Goal: Use online tool/utility: Utilize a website feature to perform a specific function

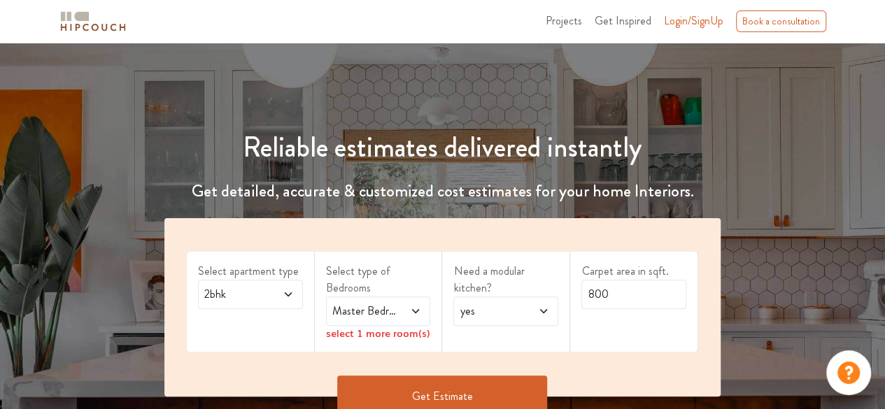
scroll to position [140, 0]
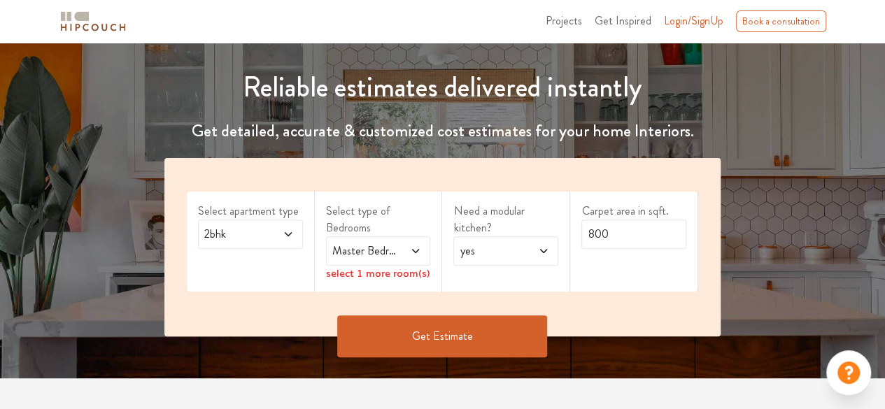
click at [288, 234] on icon at bounding box center [288, 234] width 11 height 11
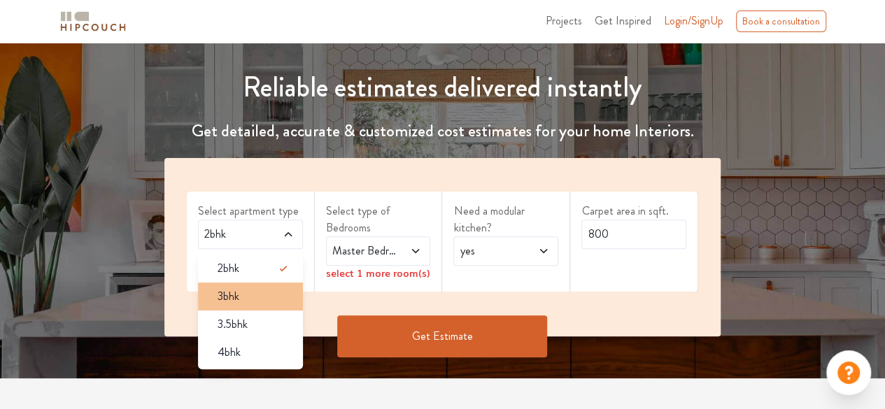
click at [241, 304] on li "3bhk" at bounding box center [250, 297] width 105 height 28
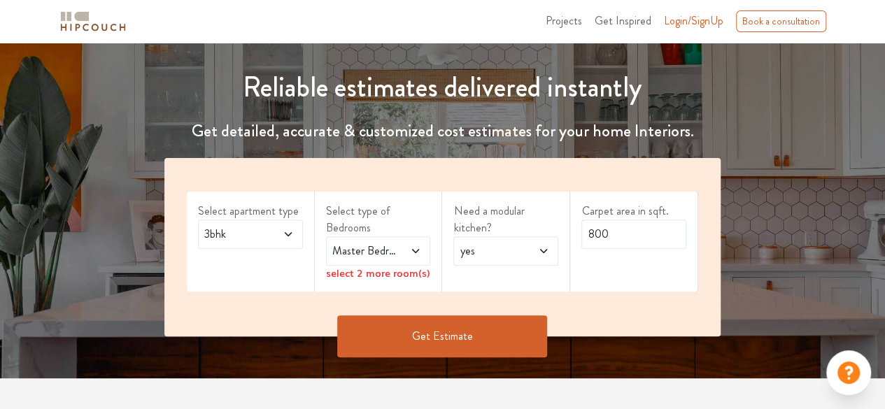
click at [416, 248] on icon at bounding box center [415, 251] width 11 height 11
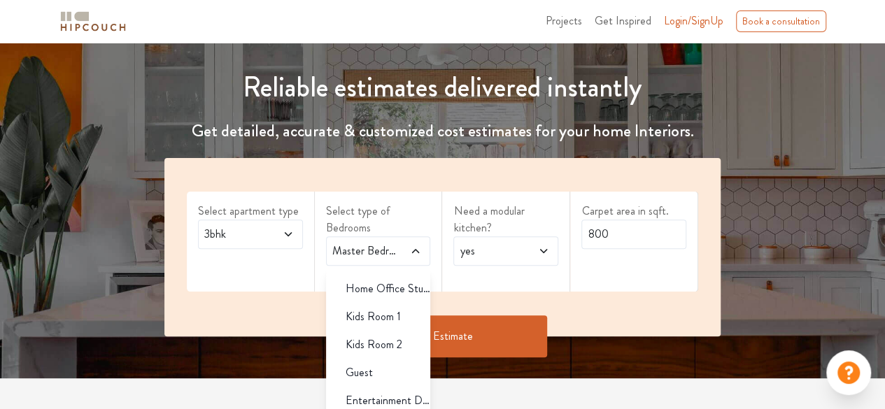
scroll to position [0, 0]
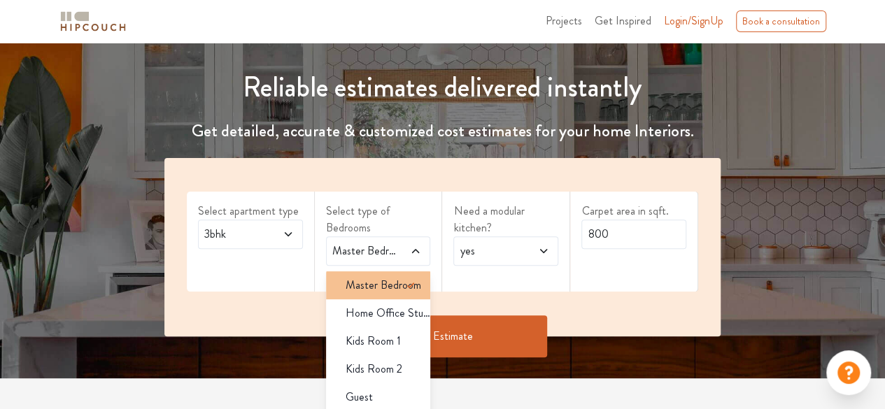
click at [372, 283] on span "Master Bedroom" at bounding box center [384, 285] width 76 height 17
click at [546, 254] on icon at bounding box center [543, 251] width 11 height 11
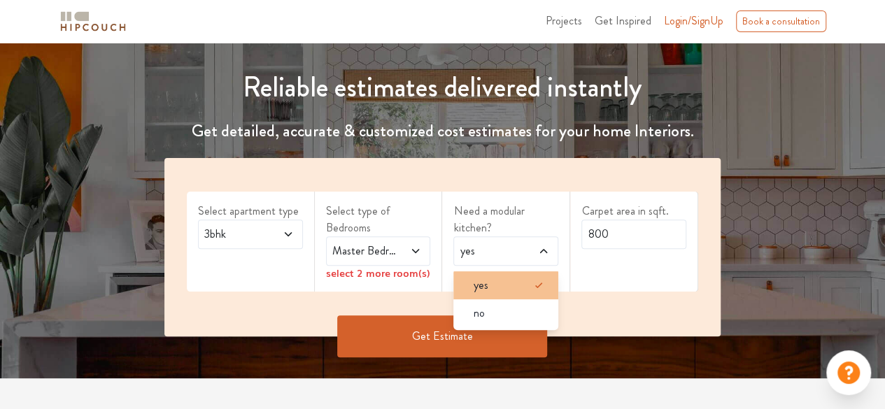
click at [487, 285] on span "yes" at bounding box center [480, 285] width 15 height 17
click at [419, 249] on icon at bounding box center [415, 251] width 7 height 4
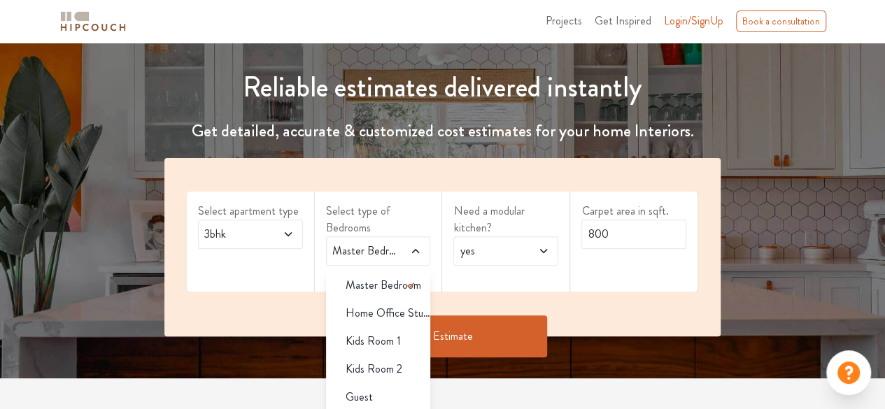
click at [676, 274] on div "Carpet area in sqft. 800" at bounding box center [634, 242] width 128 height 100
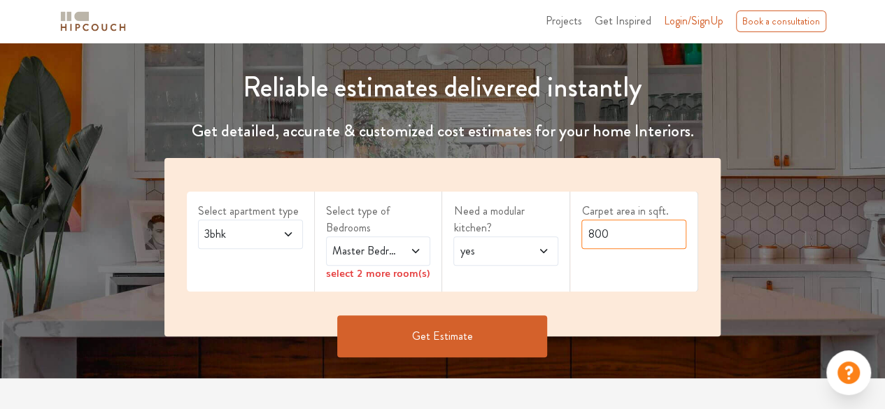
click at [626, 239] on input "800" at bounding box center [633, 234] width 105 height 29
drag, startPoint x: 626, startPoint y: 239, endPoint x: 554, endPoint y: 237, distance: 72.1
click at [554, 237] on div "Select apartment type 3bhk Select type of Bedrooms Master Bedroom select 2 more…" at bounding box center [442, 247] width 556 height 178
type input "2200"
click at [514, 322] on button "Get Estimate" at bounding box center [442, 337] width 210 height 42
